Goal: Find contact information: Find contact information

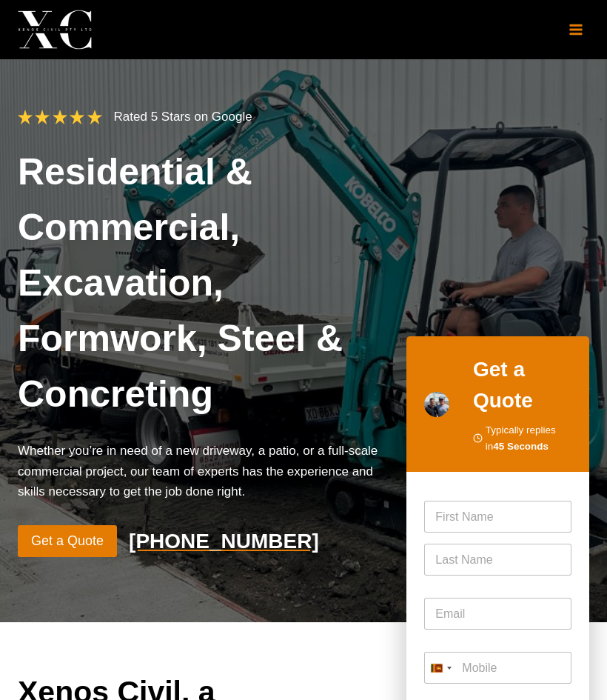
click at [574, 26] on icon "Open menu" at bounding box center [575, 29] width 13 height 10
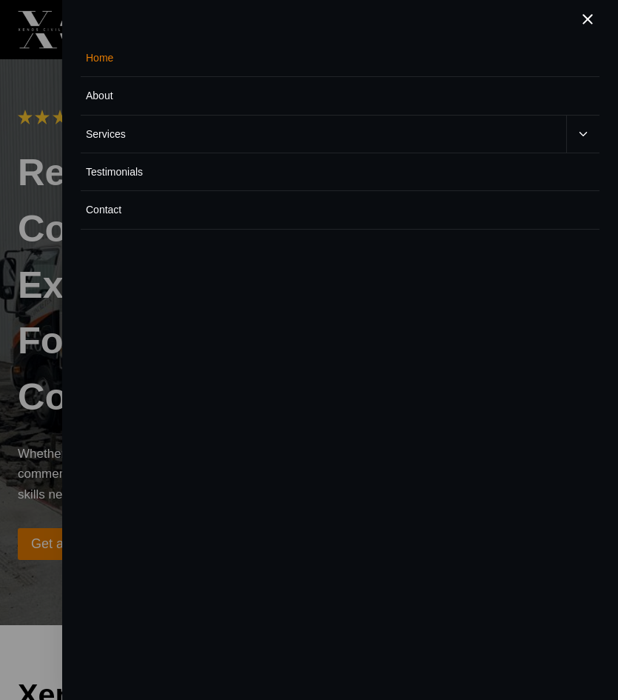
click at [118, 209] on link "Contact" at bounding box center [340, 210] width 519 height 38
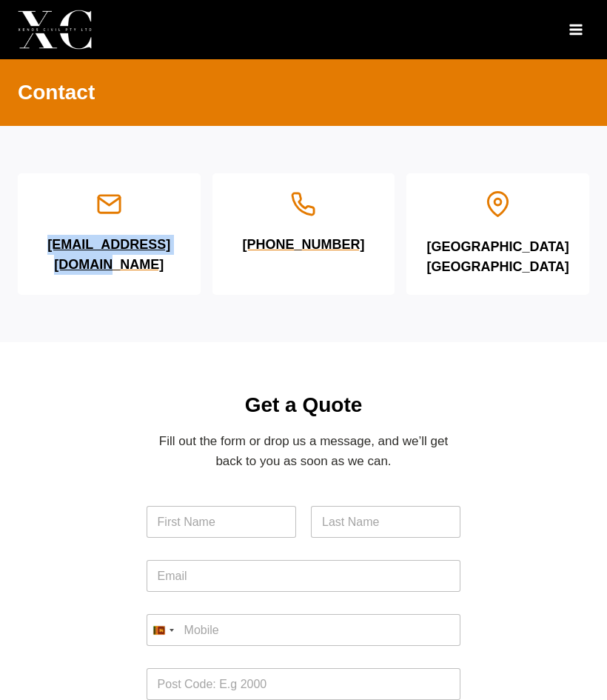
drag, startPoint x: 132, startPoint y: 275, endPoint x: 35, endPoint y: 243, distance: 102.1
click at [35, 243] on div "[EMAIL_ADDRESS][DOMAIN_NAME]" at bounding box center [109, 233] width 183 height 121
copy h6 "[EMAIL_ADDRESS][DOMAIN_NAME]"
drag, startPoint x: 383, startPoint y: 249, endPoint x: 261, endPoint y: 254, distance: 123.0
click at [261, 254] on div "[PHONE_NUMBER]" at bounding box center [303, 233] width 183 height 121
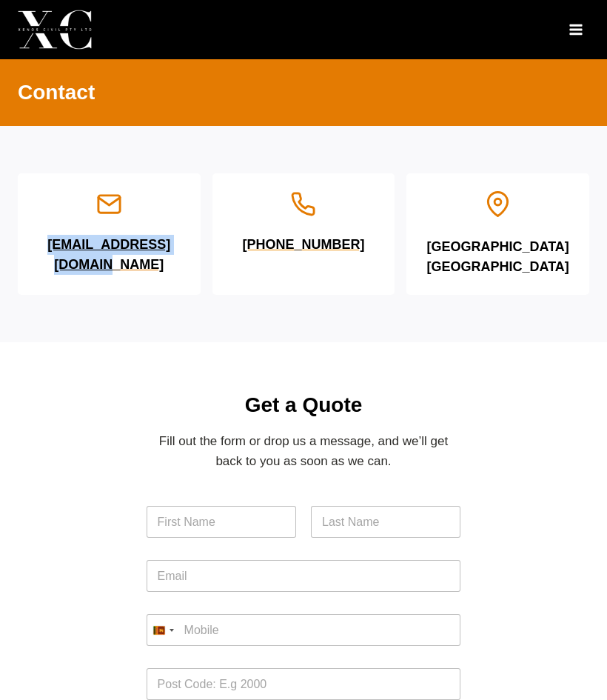
copy h6 "61 438 181 114"
